Goal: Use online tool/utility

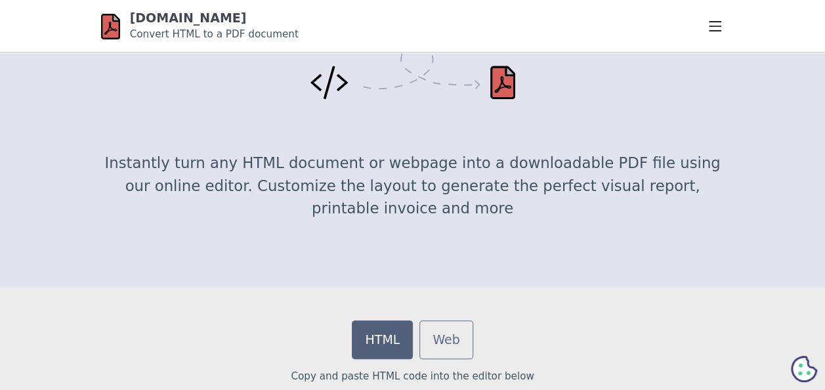
scroll to position [123, 0]
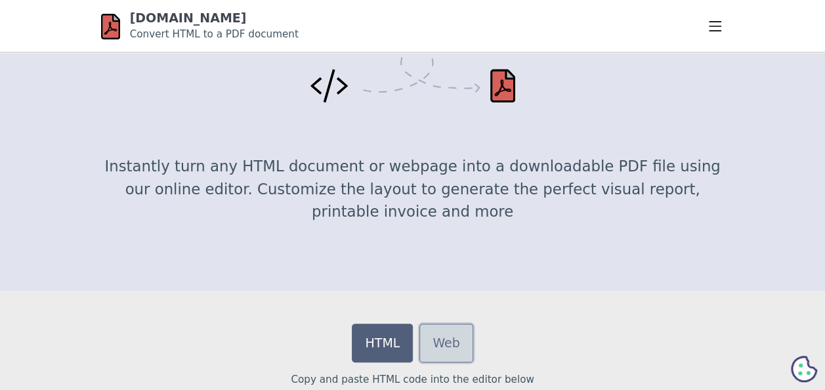
click at [448, 340] on link "Web" at bounding box center [445, 343] width 53 height 39
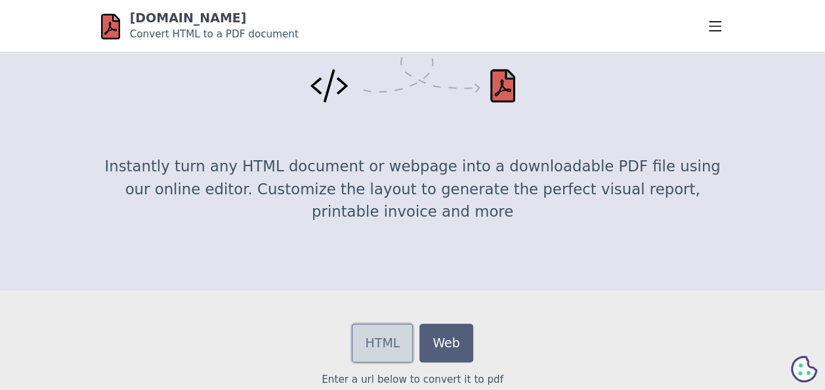
click at [406, 344] on link "HTML" at bounding box center [382, 343] width 61 height 39
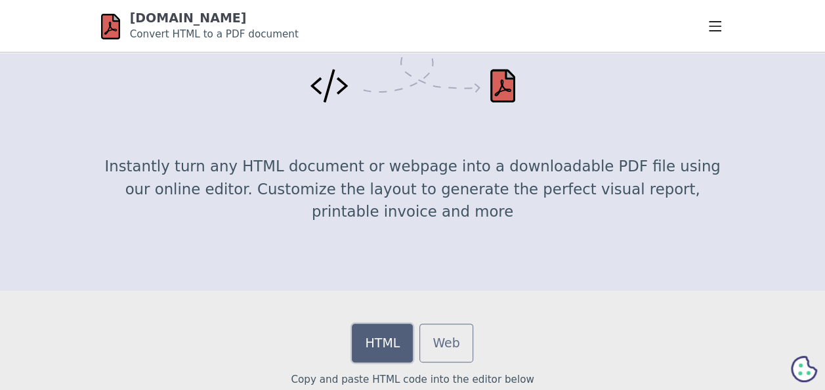
click at [406, 344] on link "HTML" at bounding box center [382, 343] width 61 height 39
click at [505, 101] on img at bounding box center [412, 75] width 205 height 56
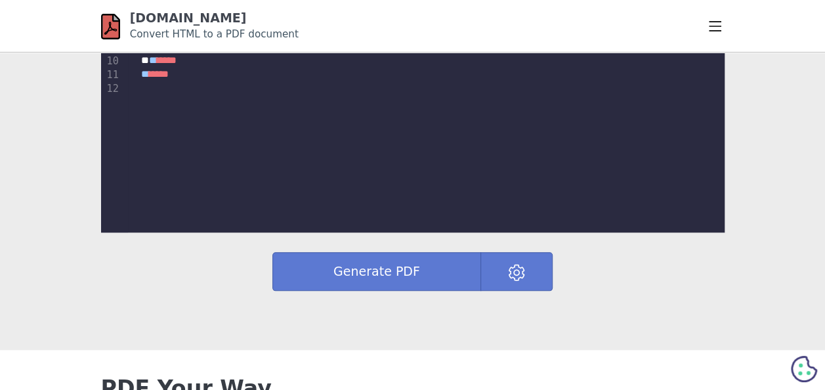
scroll to position [603, 0]
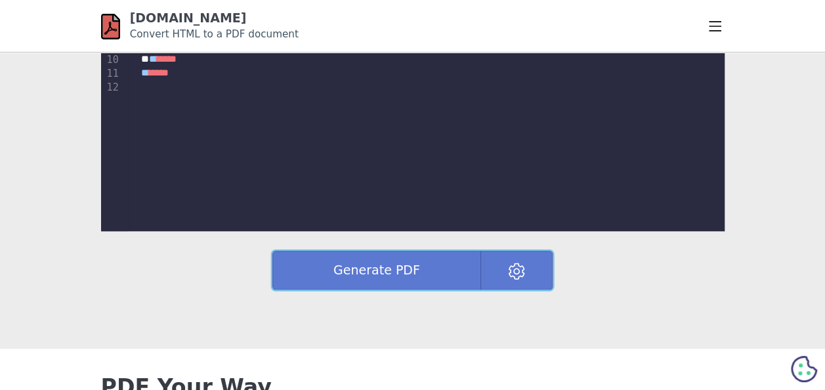
click at [506, 259] on button at bounding box center [516, 270] width 72 height 39
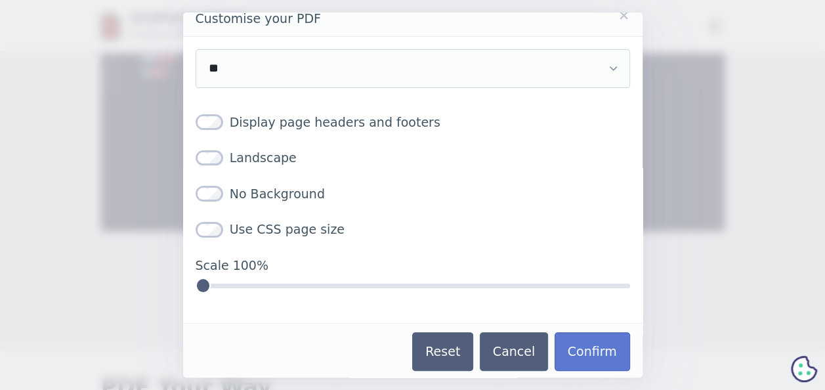
scroll to position [0, 0]
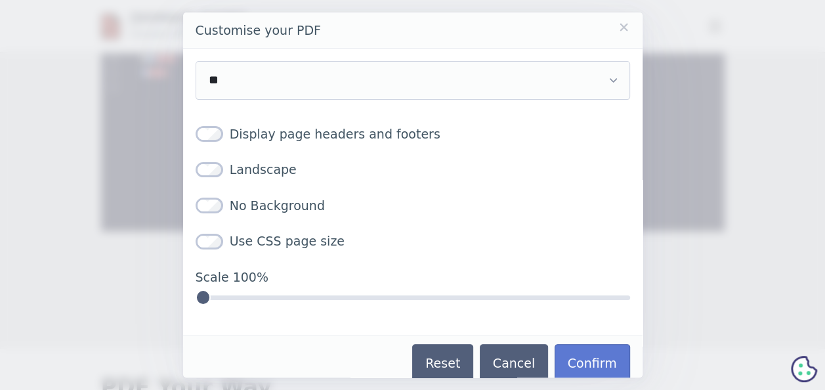
click at [618, 24] on link "Close" at bounding box center [624, 27] width 12 height 12
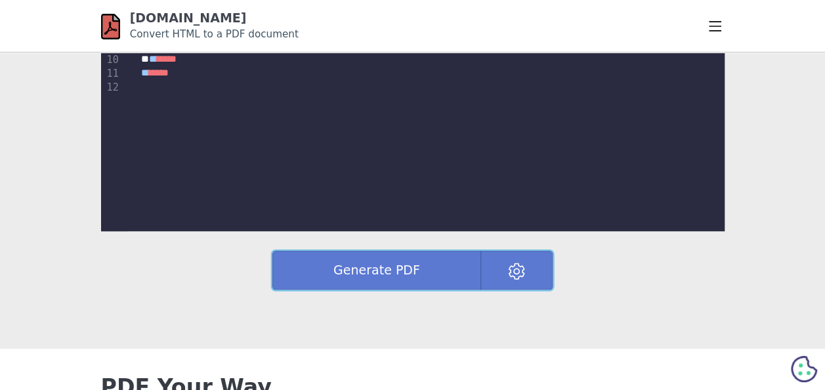
click at [417, 270] on button "Generate PDF" at bounding box center [376, 270] width 209 height 39
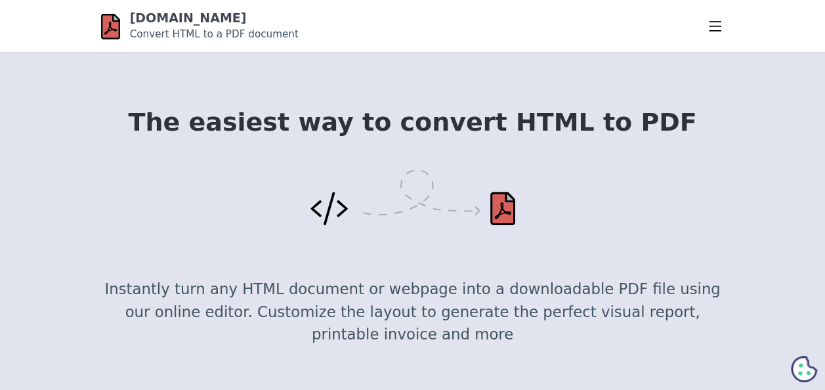
click at [504, 217] on img at bounding box center [412, 197] width 205 height 56
click at [325, 214] on img at bounding box center [412, 197] width 205 height 56
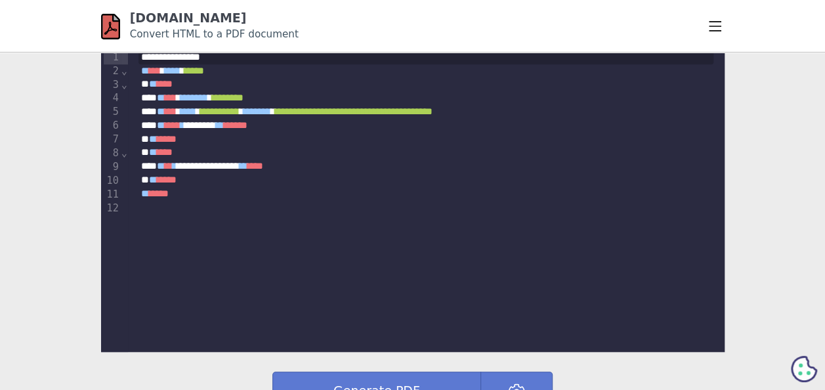
scroll to position [446, 0]
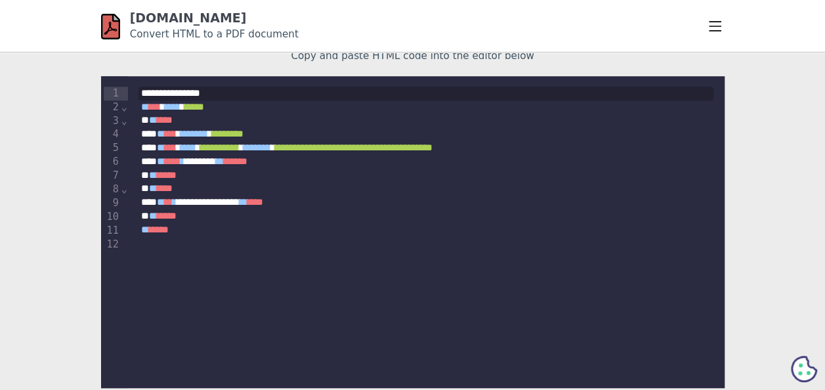
click at [719, 17] on summary at bounding box center [717, 17] width 16 height 0
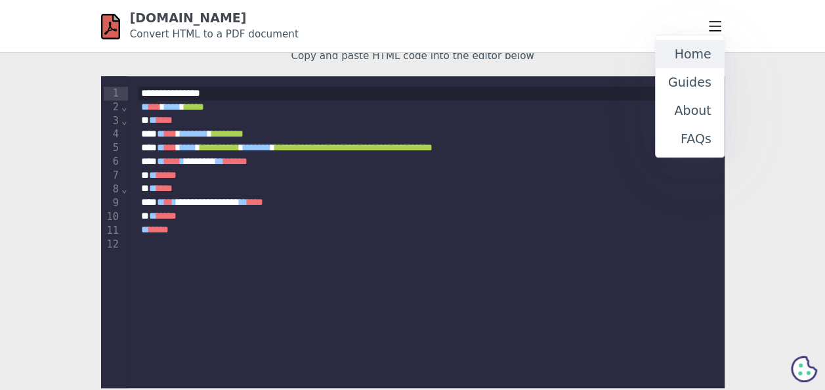
click at [687, 51] on link "Home" at bounding box center [690, 54] width 68 height 28
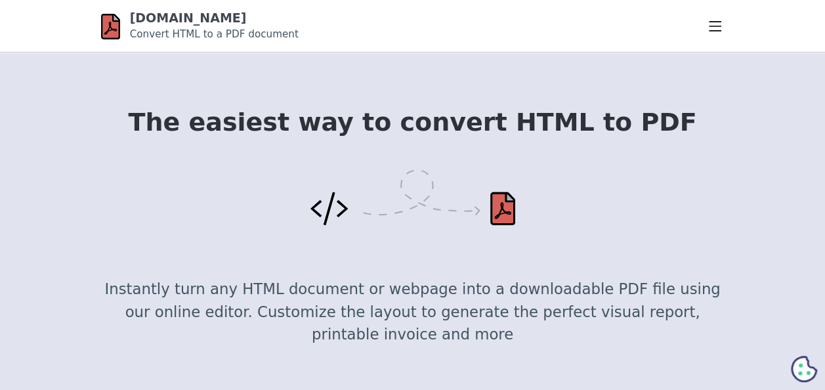
click at [331, 213] on img at bounding box center [412, 197] width 205 height 56
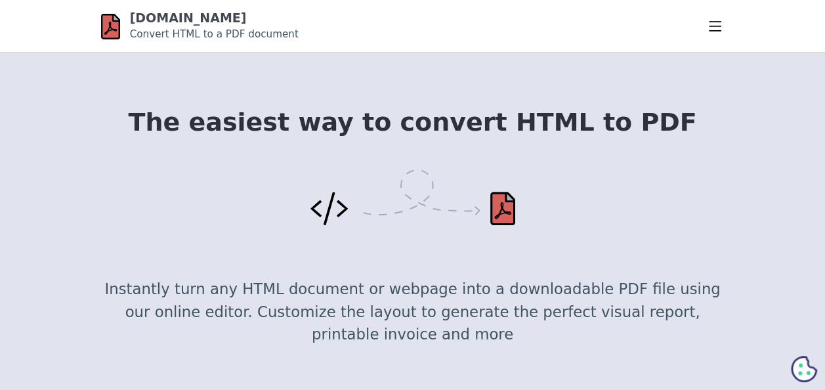
click at [509, 221] on img at bounding box center [412, 197] width 205 height 56
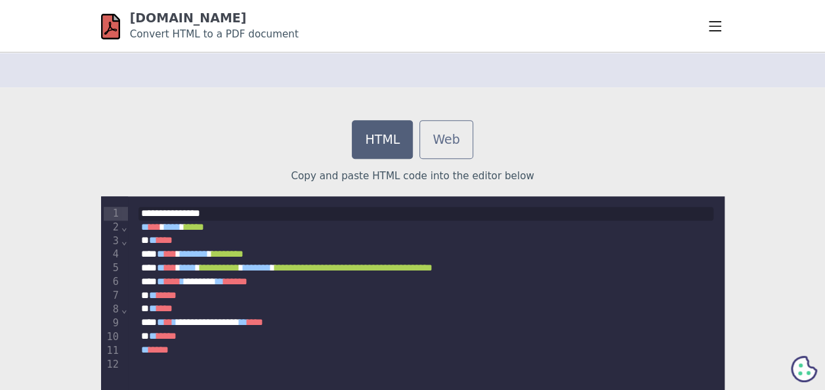
scroll to position [326, 0]
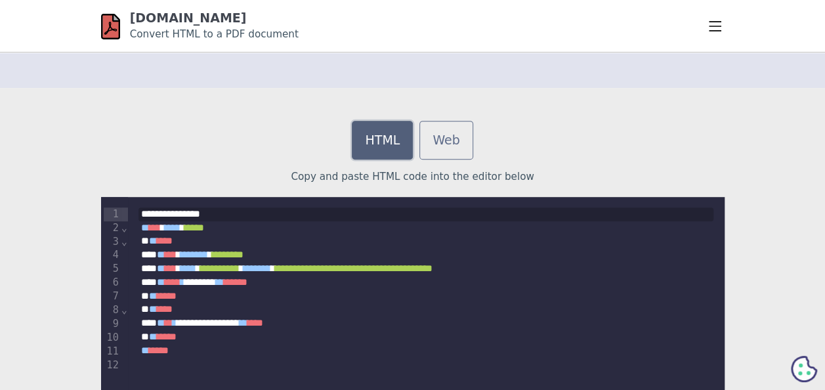
click at [375, 148] on link "HTML" at bounding box center [382, 140] width 61 height 39
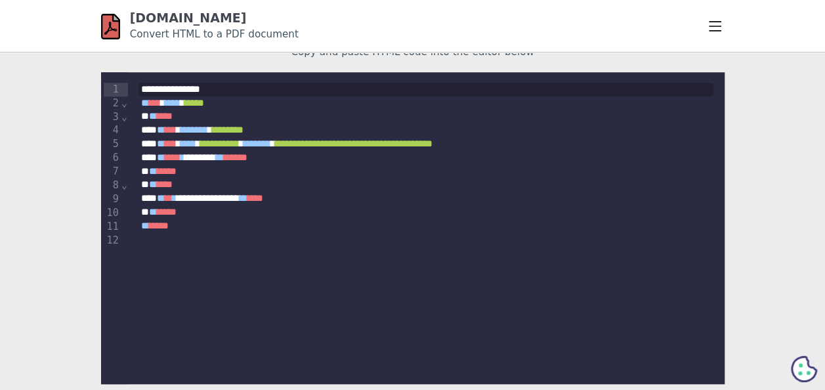
scroll to position [453, 0]
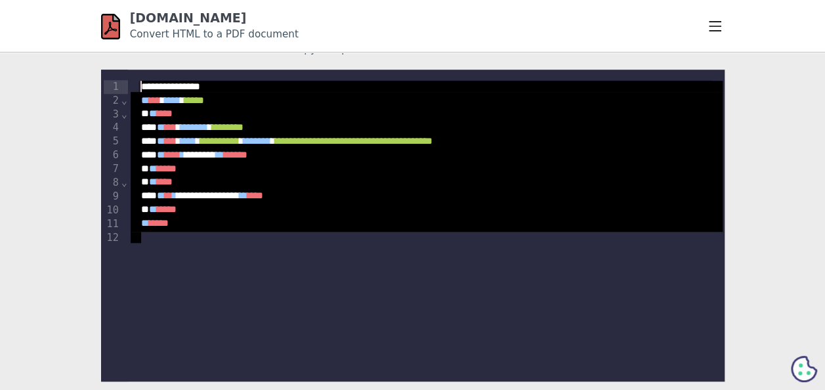
drag, startPoint x: 179, startPoint y: 235, endPoint x: 117, endPoint y: 80, distance: 166.7
click at [117, 80] on div "**********" at bounding box center [412, 226] width 623 height 312
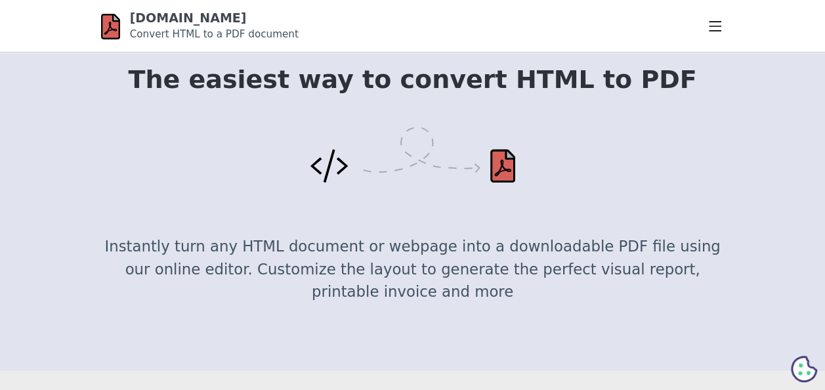
scroll to position [0, 0]
